Goal: Check status: Check status

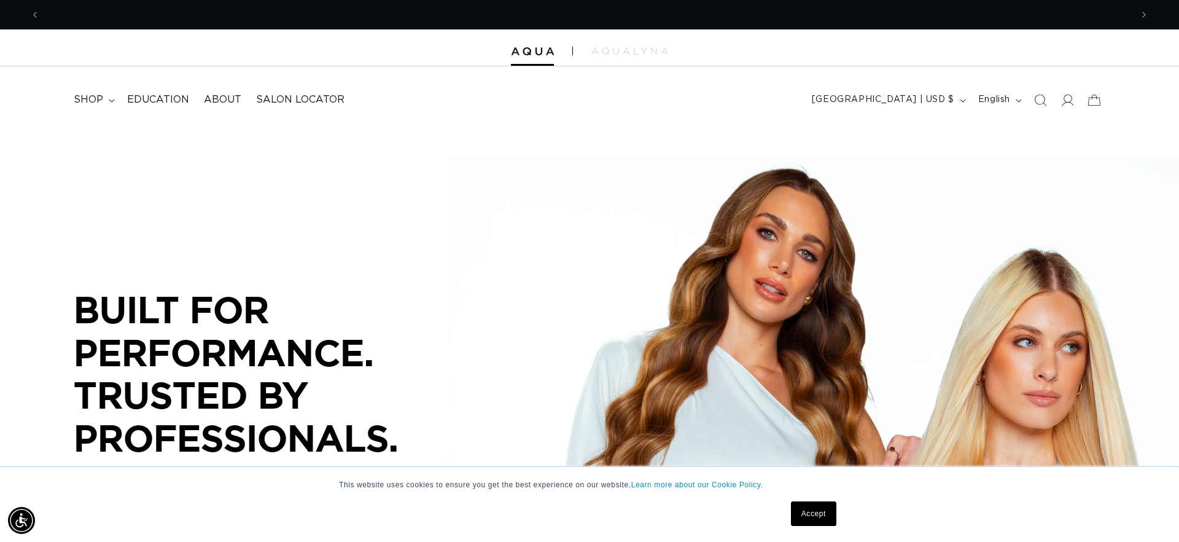
scroll to position [0, 1092]
click at [99, 98] on span "shop" at bounding box center [88, 99] width 29 height 13
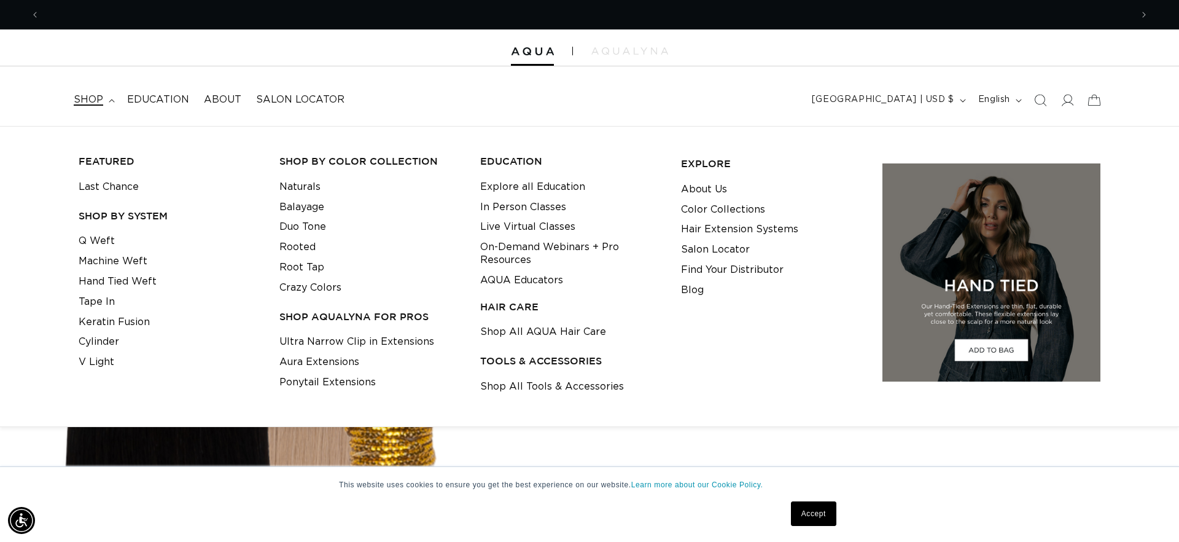
scroll to position [0, 2184]
click at [85, 239] on link "Q Weft" at bounding box center [97, 241] width 36 height 20
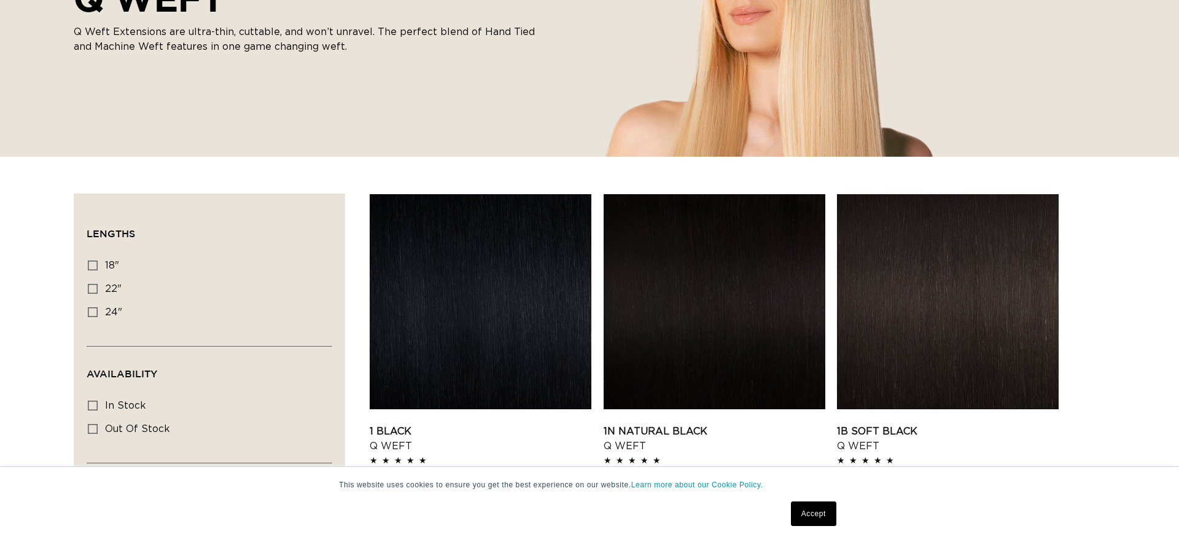
scroll to position [283, 0]
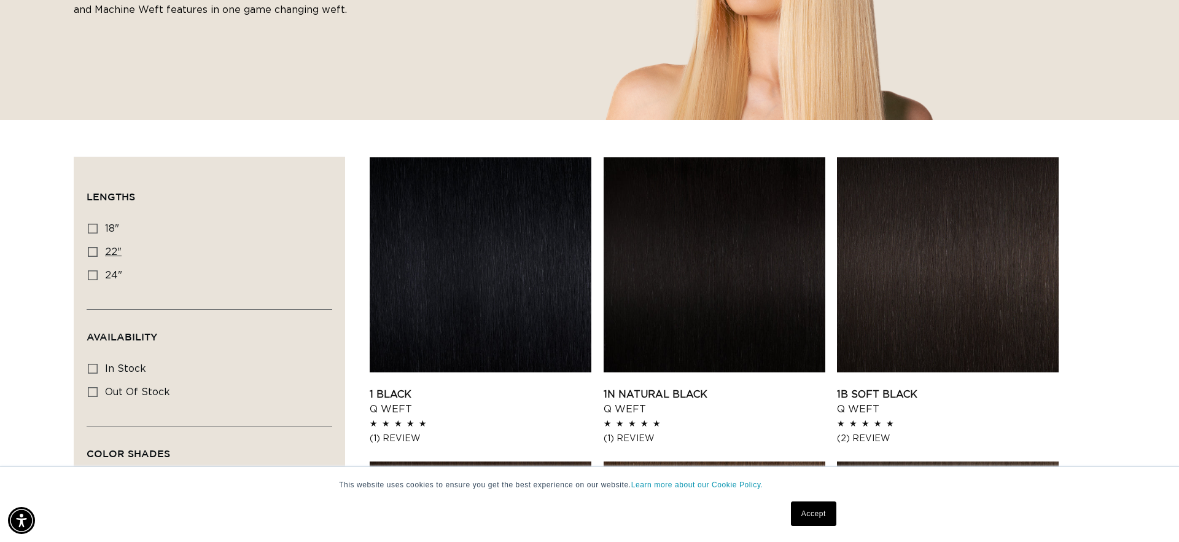
click at [90, 255] on icon at bounding box center [93, 252] width 10 height 10
click at [90, 255] on input "22" 22" (5 products)" at bounding box center [93, 252] width 10 height 10
checkbox input "true"
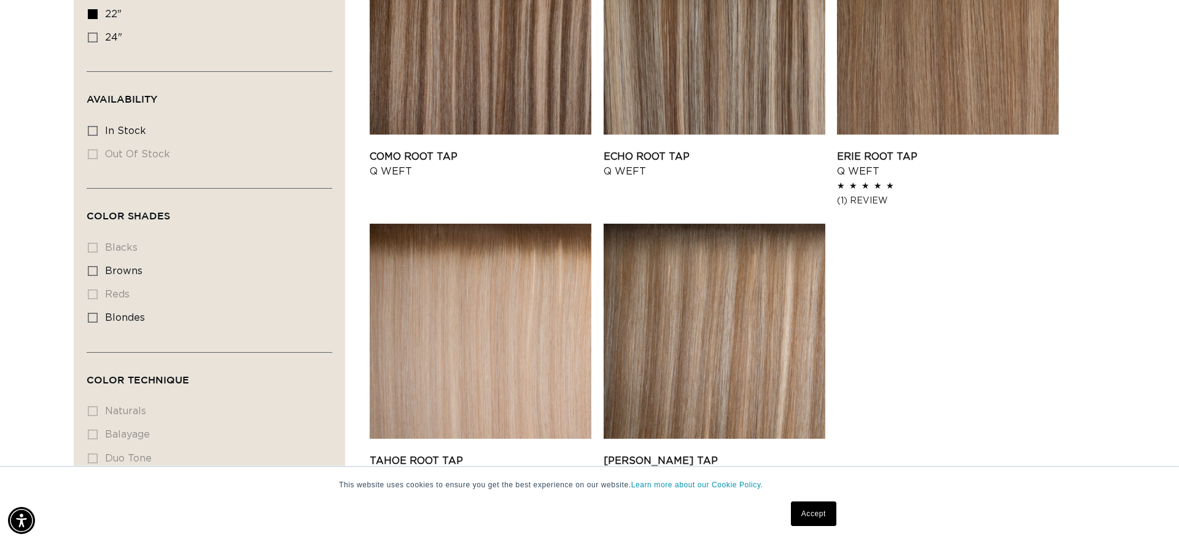
scroll to position [0, 1092]
click at [89, 321] on icon at bounding box center [93, 318] width 10 height 10
click at [89, 321] on input "blondes blondes (5 products)" at bounding box center [93, 318] width 10 height 10
checkbox input "true"
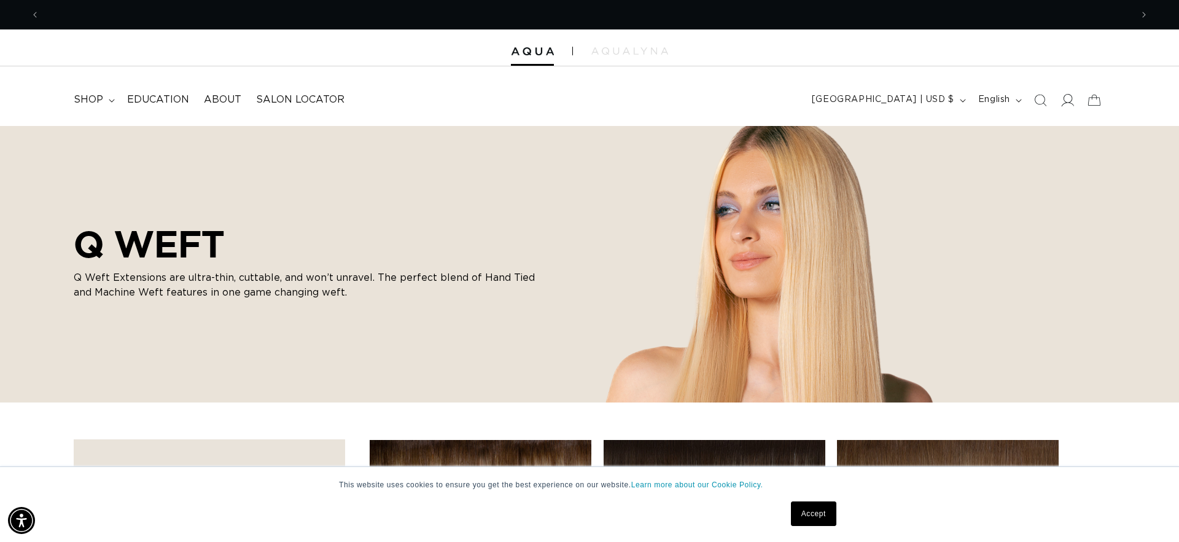
scroll to position [0, 1092]
click at [1064, 99] on icon at bounding box center [1067, 99] width 13 height 13
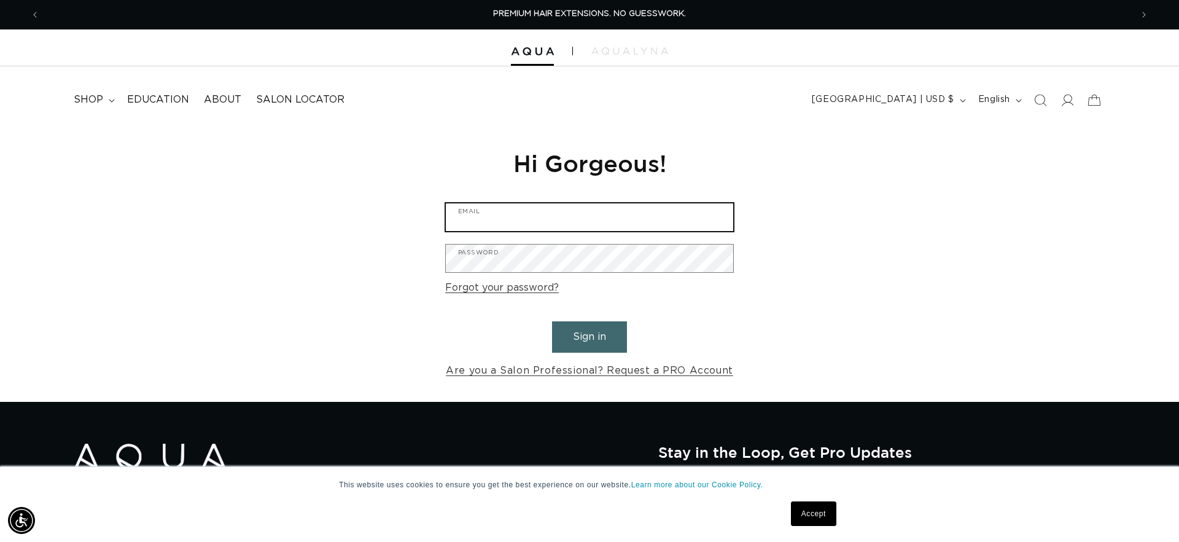
click at [671, 228] on input "Email" at bounding box center [589, 217] width 287 height 28
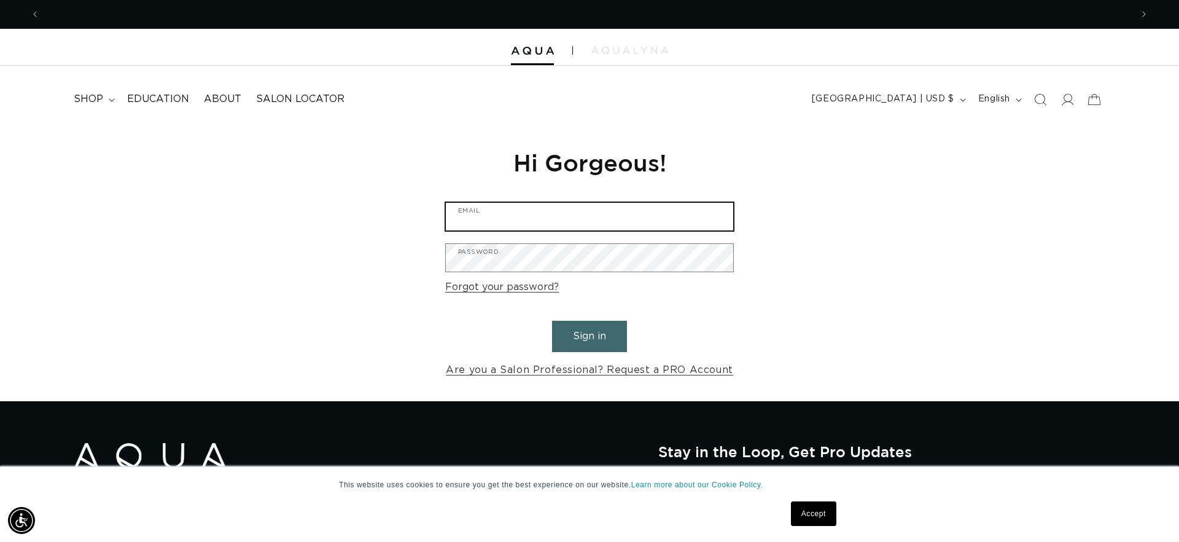
scroll to position [0, 1092]
click at [626, 222] on input "Email" at bounding box center [589, 217] width 287 height 28
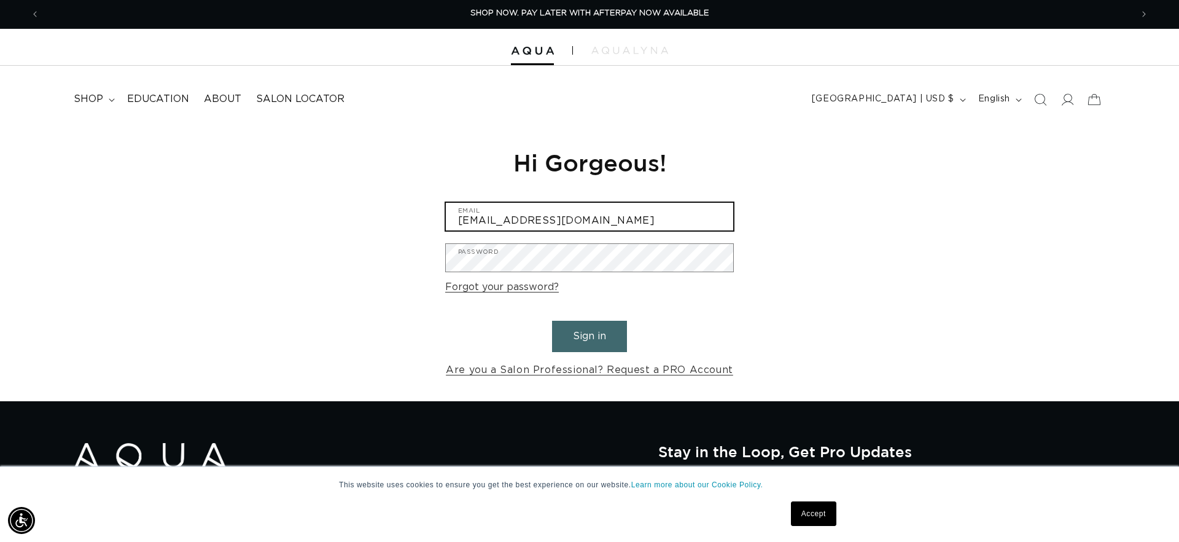
type input "crystalsbeautyvanity@gmail.com"
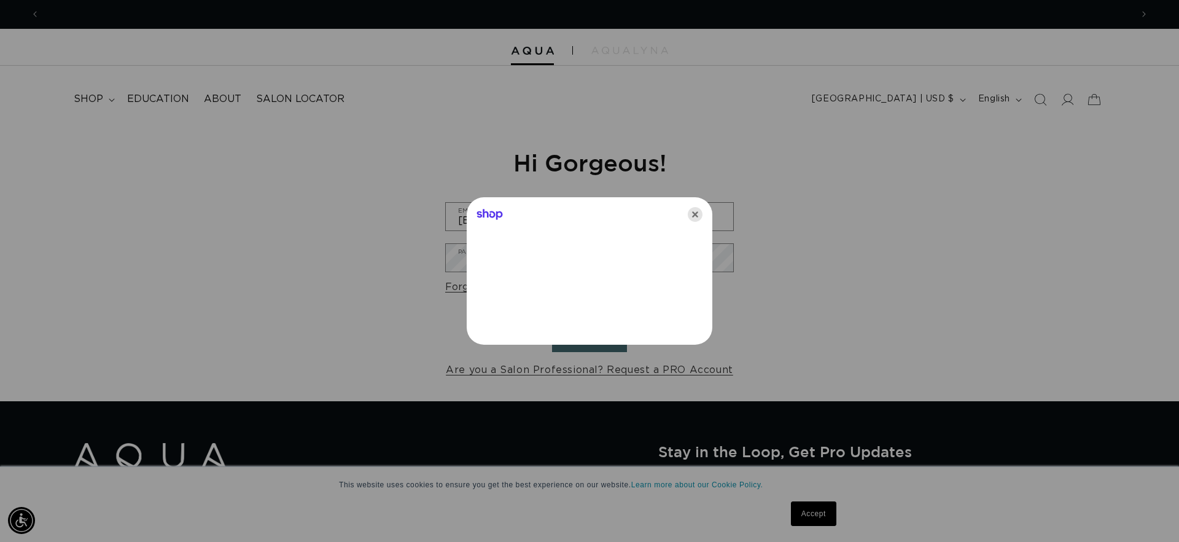
click at [691, 213] on icon "Close" at bounding box center [695, 214] width 15 height 15
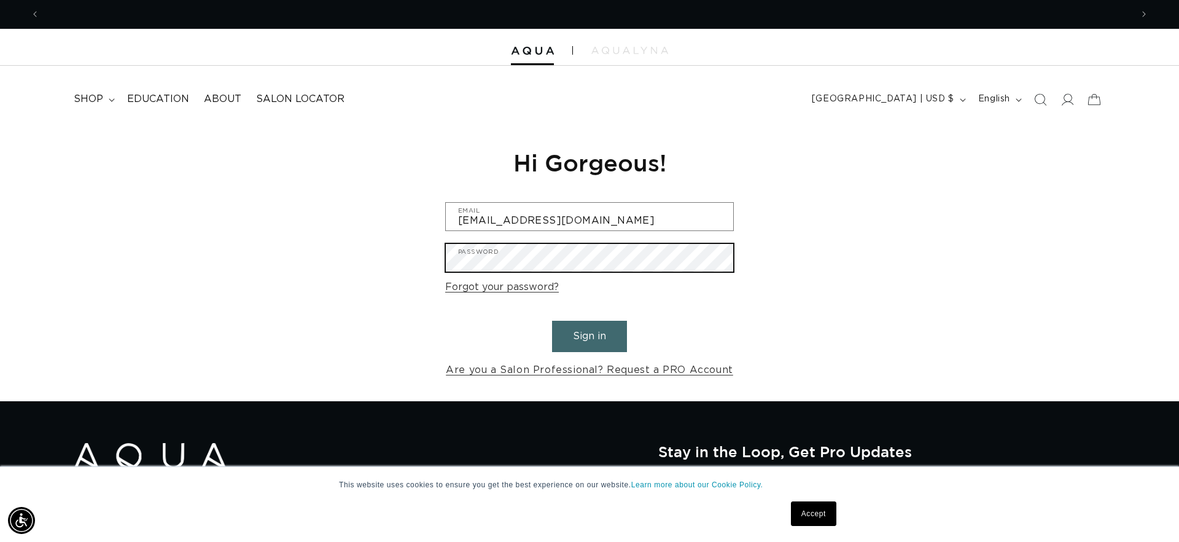
scroll to position [0, 0]
click at [552, 321] on button "Sign in" at bounding box center [589, 336] width 75 height 31
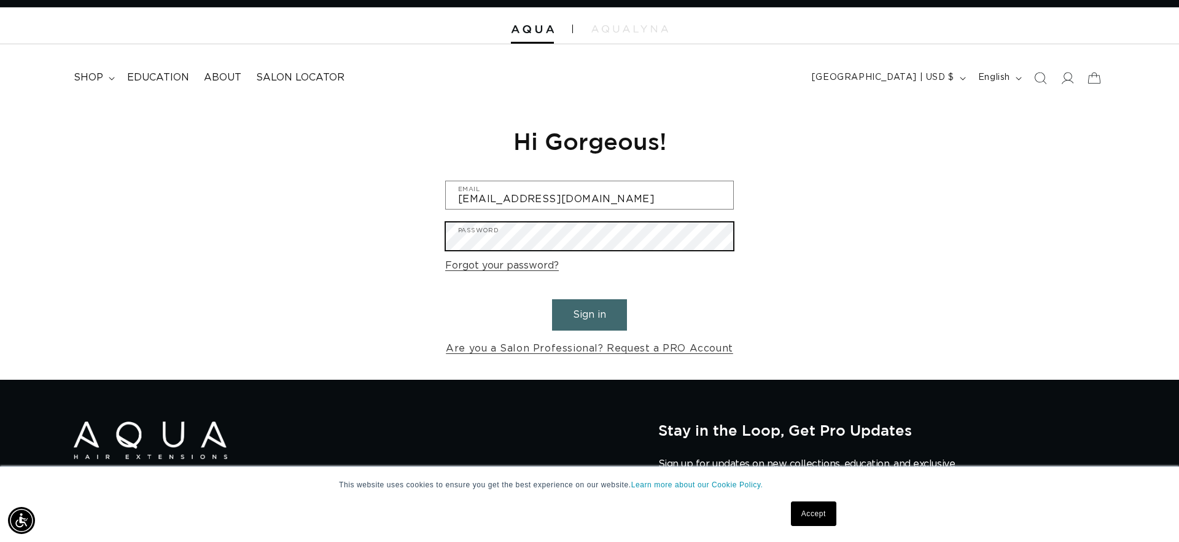
scroll to position [27, 0]
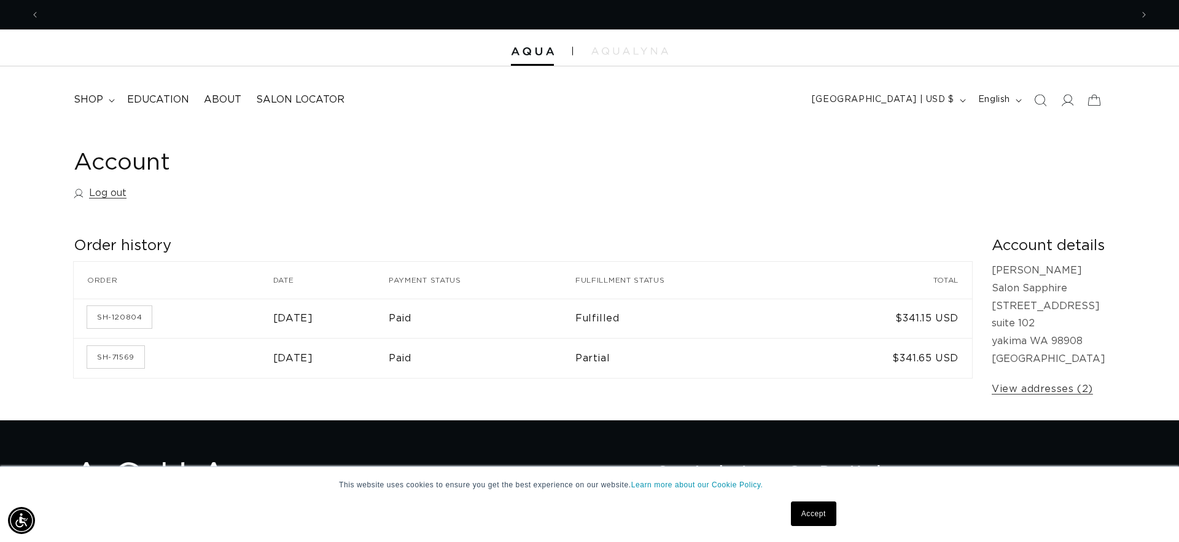
scroll to position [0, 1092]
click at [127, 319] on link "SH-120804" at bounding box center [119, 317] width 64 height 22
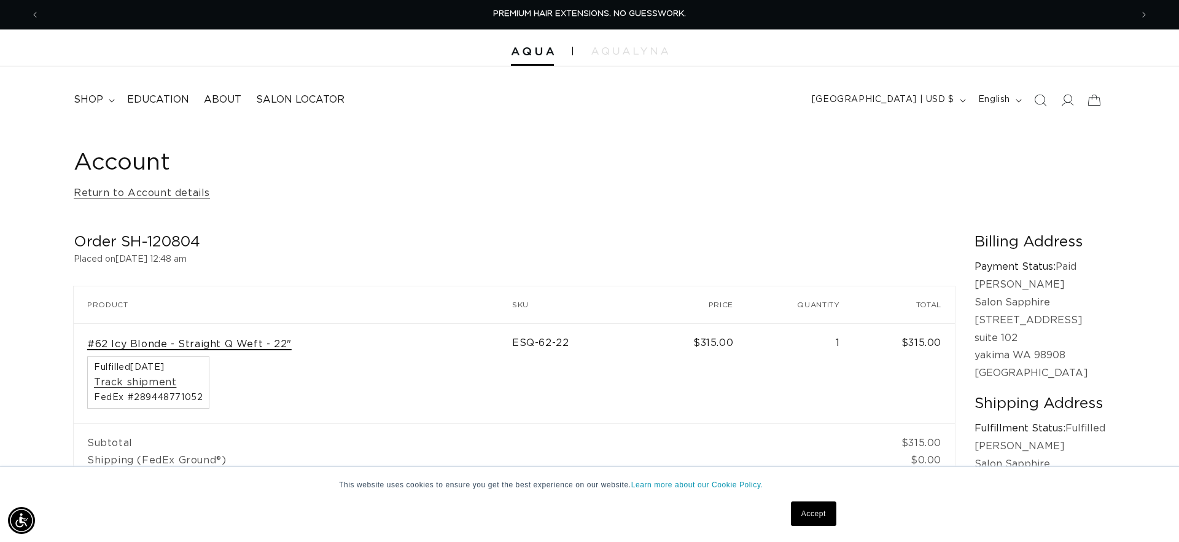
click at [191, 343] on link "#62 Icy Blonde - Straight Q Weft - 22"" at bounding box center [189, 344] width 205 height 13
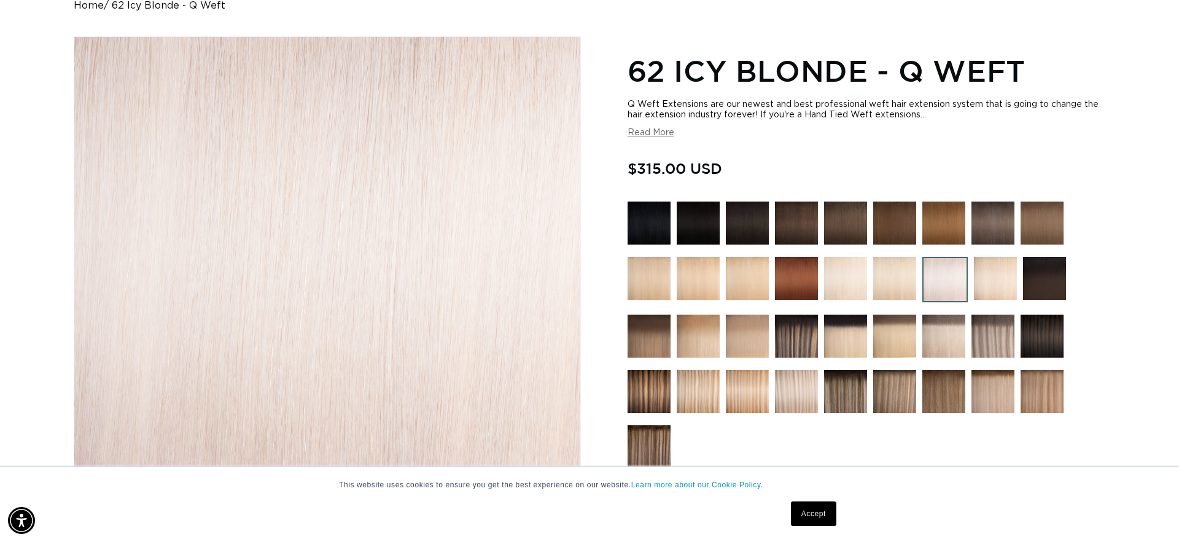
scroll to position [137, 0]
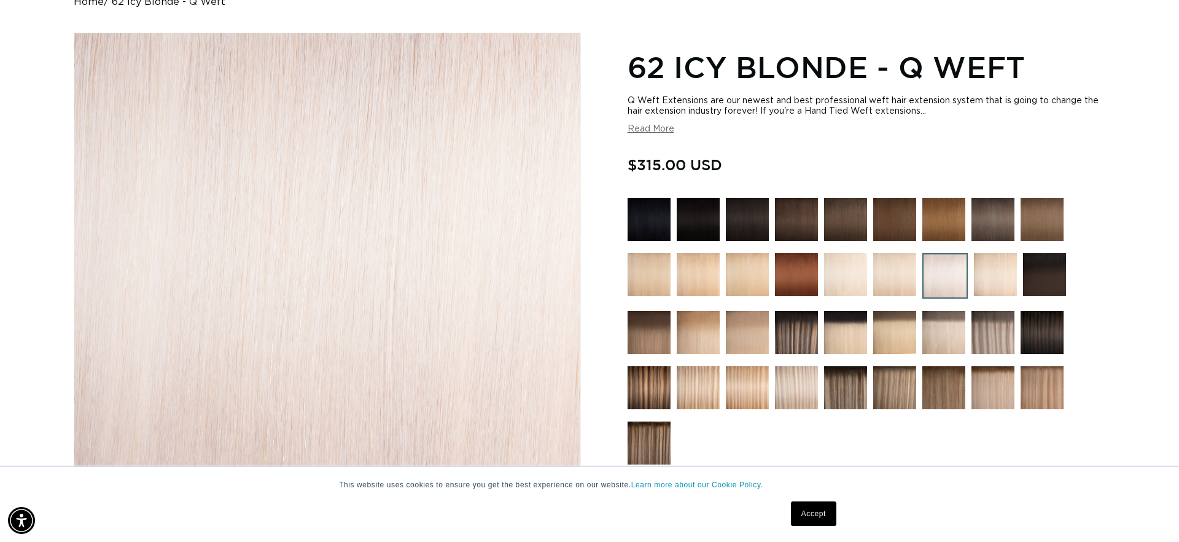
click at [802, 509] on link "Accept" at bounding box center [813, 513] width 45 height 25
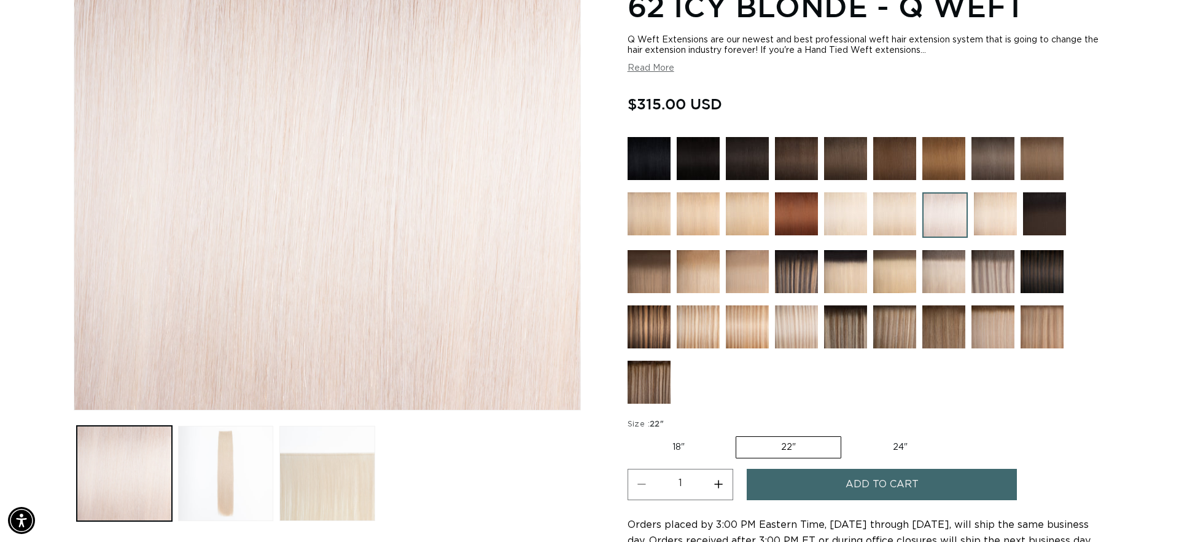
scroll to position [0, 1092]
click at [892, 449] on label "24" Variant sold out or unavailable" at bounding box center [900, 447] width 104 height 21
click at [848, 434] on input "24" Variant sold out or unavailable" at bounding box center [848, 434] width 1 height 1
radio input "true"
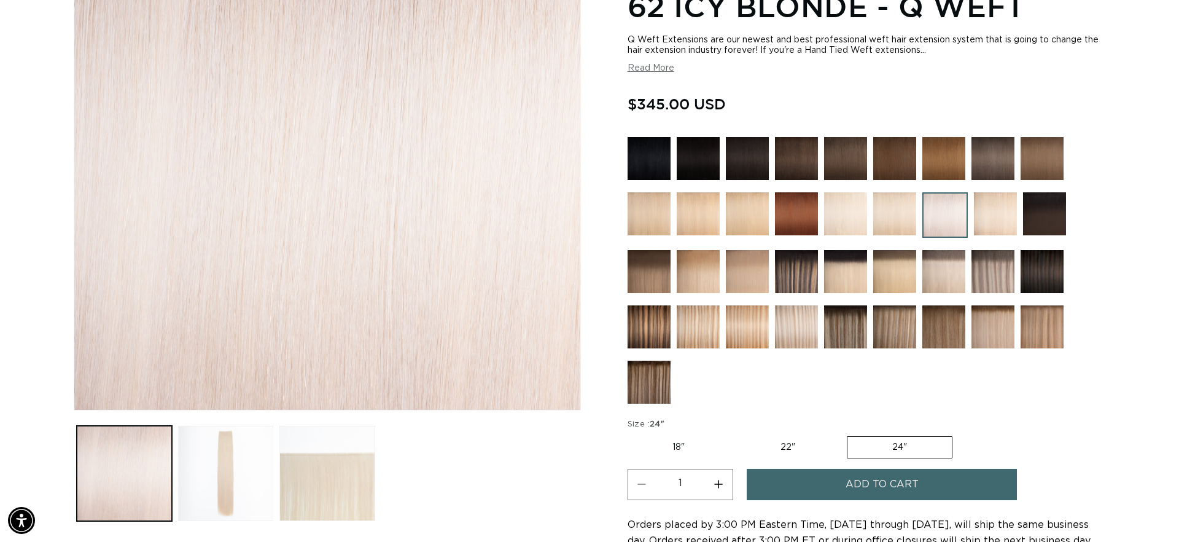
click at [695, 442] on label "18" Variant sold out or unavailable" at bounding box center [679, 447] width 102 height 21
click at [631, 434] on input "18" Variant sold out or unavailable" at bounding box center [631, 434] width 1 height 1
radio input "true"
click at [792, 443] on label "22" Variant sold out or unavailable" at bounding box center [789, 447] width 104 height 21
click at [738, 434] on input "22" Variant sold out or unavailable" at bounding box center [737, 434] width 1 height 1
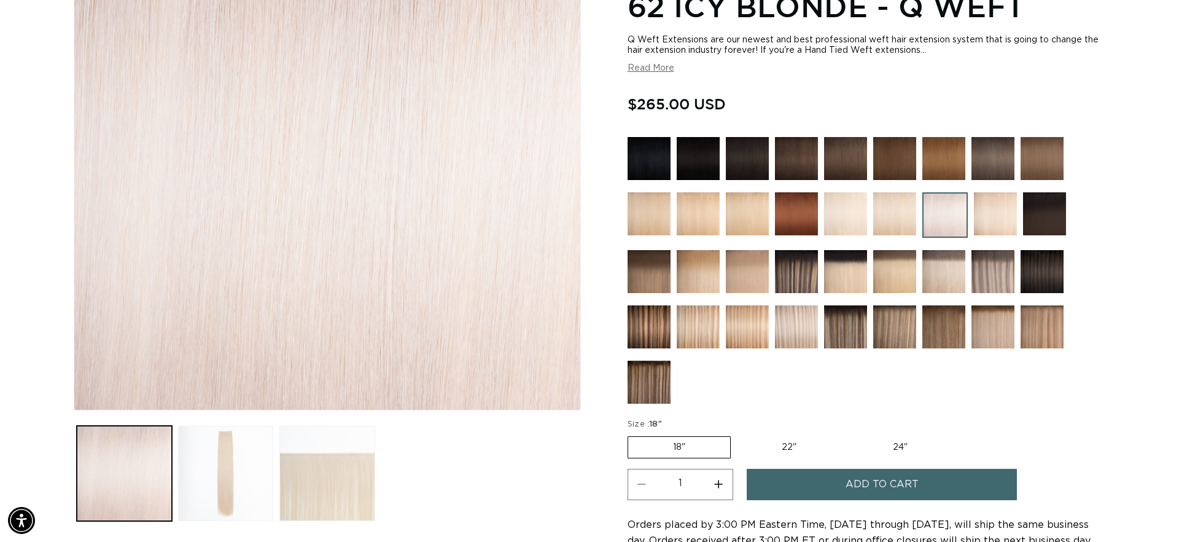
radio input "true"
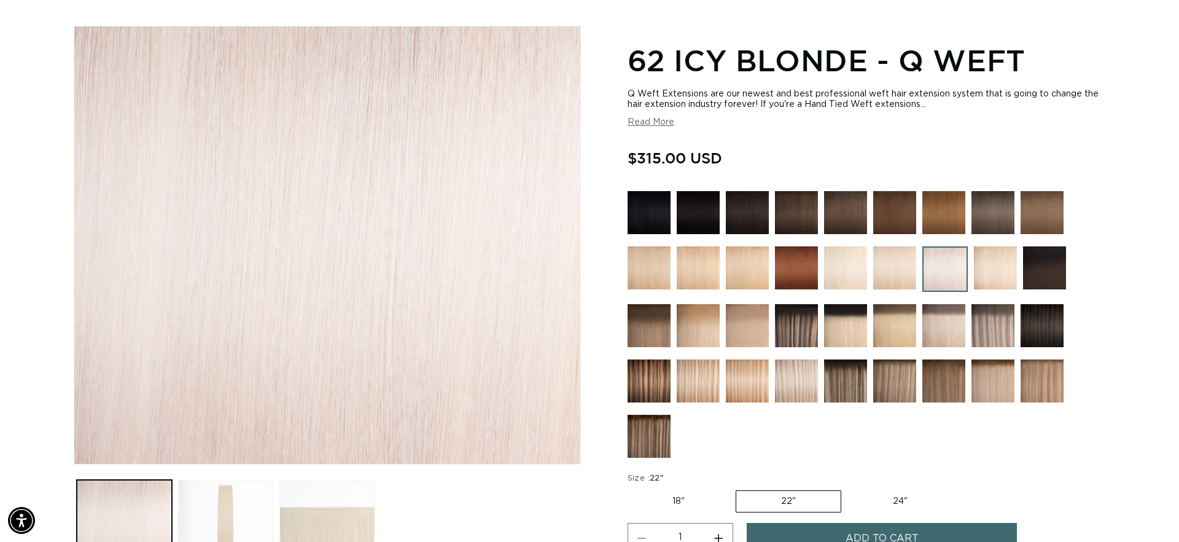
scroll to position [149, 0]
